Goal: Task Accomplishment & Management: Complete application form

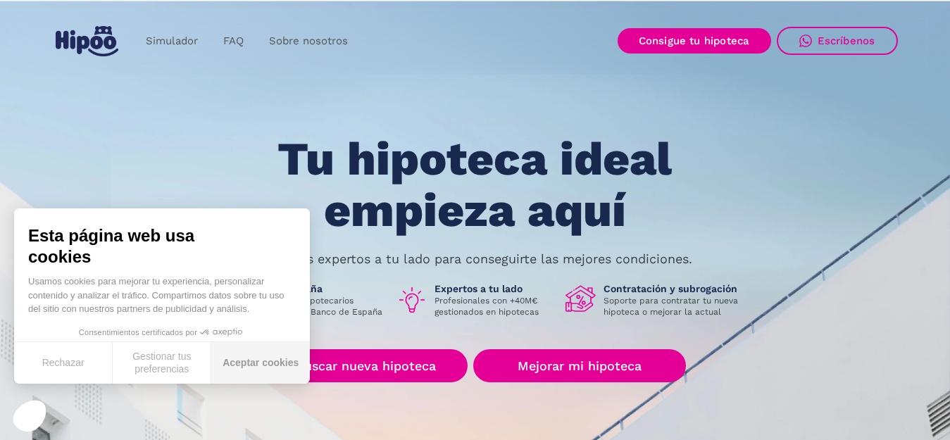
click at [266, 359] on button "Aceptar cookies" at bounding box center [260, 363] width 99 height 42
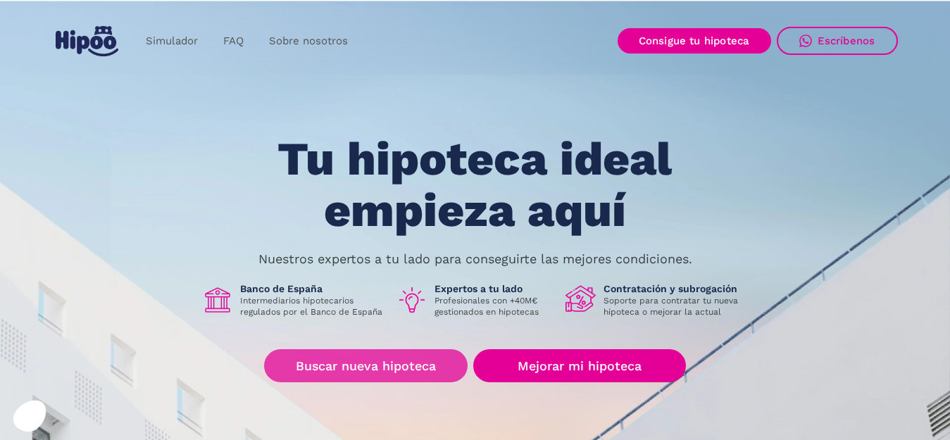
click at [428, 367] on link "Buscar nueva hipoteca" at bounding box center [366, 365] width 204 height 33
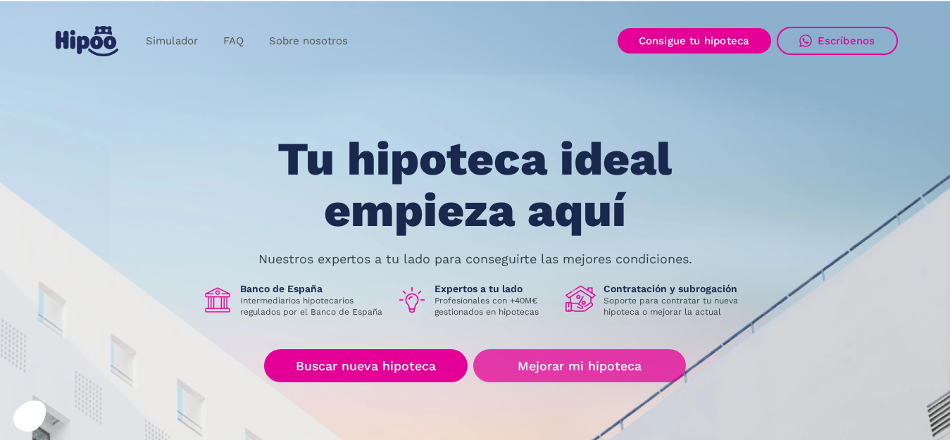
click at [605, 365] on link "Mejorar mi hipoteca" at bounding box center [579, 365] width 212 height 33
